Goal: Information Seeking & Learning: Check status

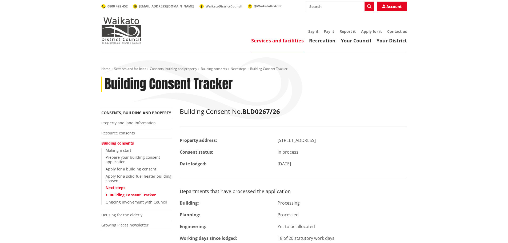
scroll to position [80, 0]
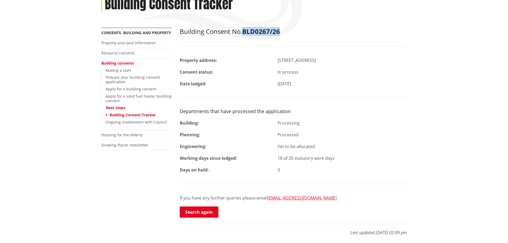
drag, startPoint x: 283, startPoint y: 31, endPoint x: 244, endPoint y: 34, distance: 38.8
click at [244, 34] on h2 "Building Consent No. BLD0267/26" at bounding box center [293, 32] width 227 height 8
copy strong "BLD0267/26"
click at [106, 61] on link "Building consents" at bounding box center [117, 63] width 33 height 5
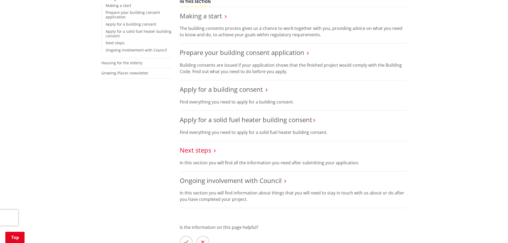
scroll to position [160, 0]
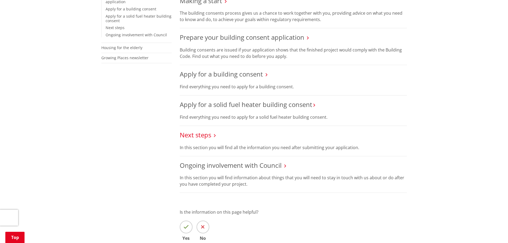
click at [195, 136] on link "Next steps" at bounding box center [195, 134] width 31 height 9
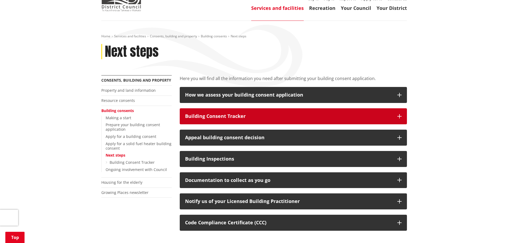
scroll to position [107, 0]
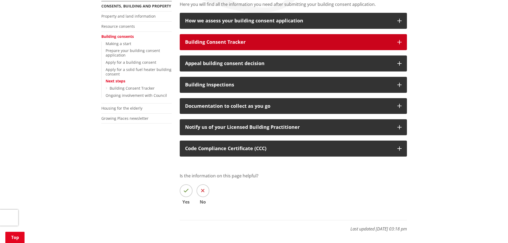
click at [212, 42] on div "Building Consent Tracker" at bounding box center [288, 41] width 207 height 5
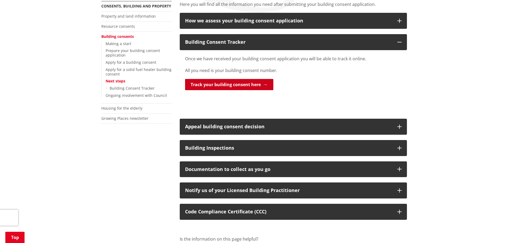
click at [218, 83] on link "Track your building consent here" at bounding box center [229, 84] width 88 height 11
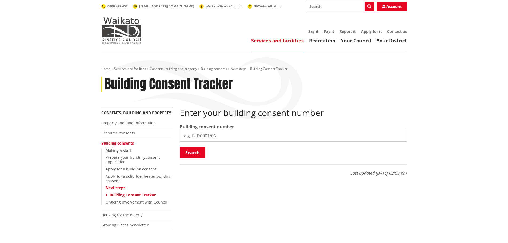
paste input "BLD0267/26"
type input "BLD0267/26"
